Goal: Navigation & Orientation: Find specific page/section

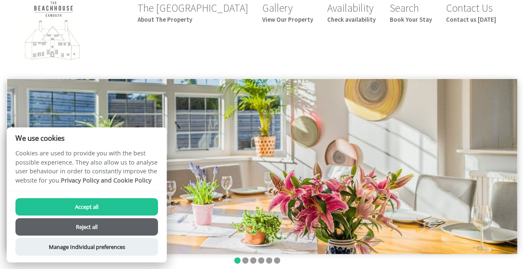
scroll to position [17, 0]
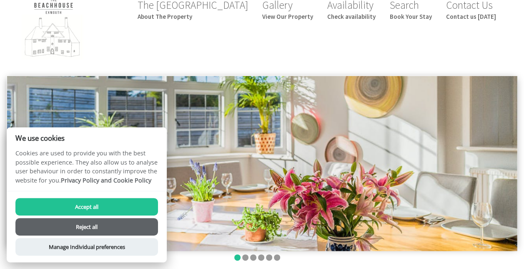
click at [99, 207] on button "Accept all" at bounding box center [86, 207] width 143 height 18
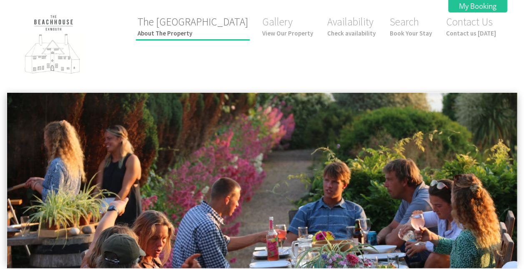
click at [224, 30] on small "About The Property" at bounding box center [193, 33] width 110 height 8
